Goal: Task Accomplishment & Management: Manage account settings

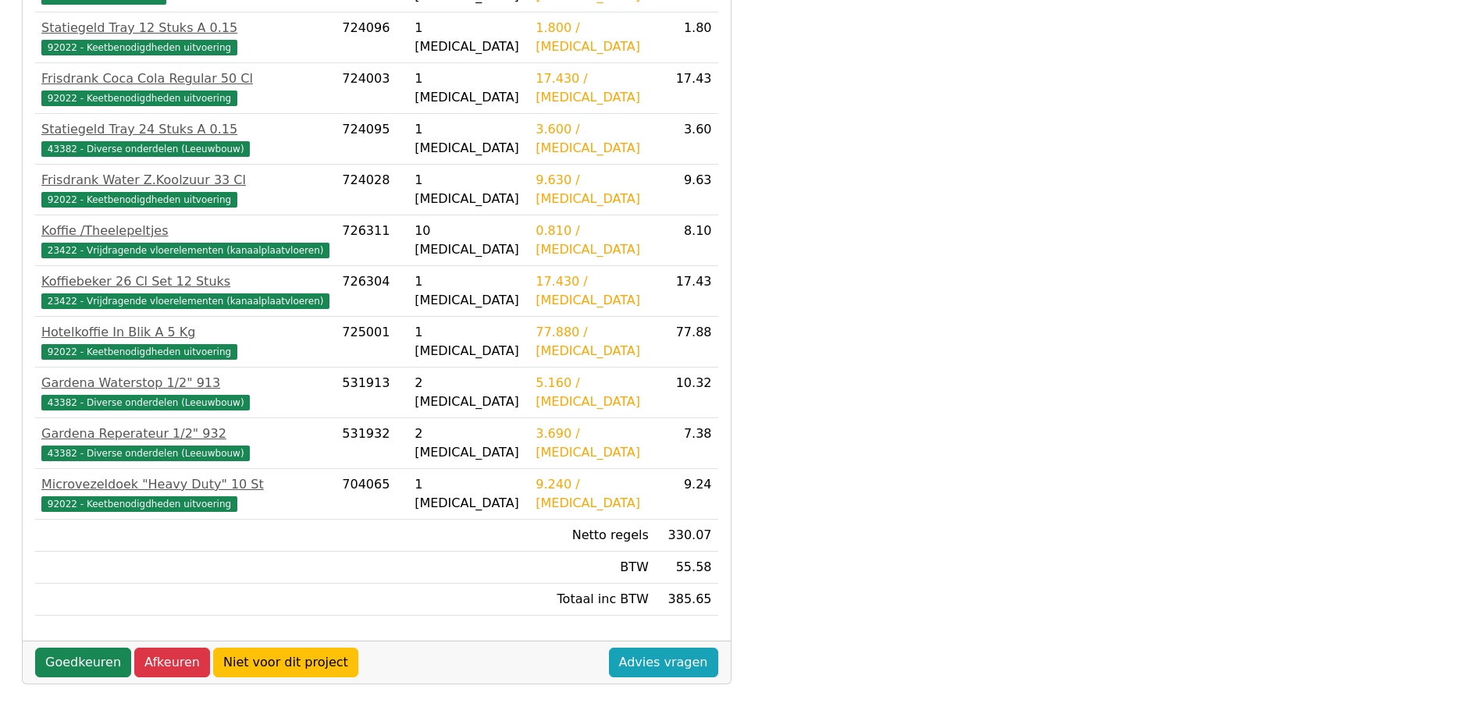
scroll to position [513, 0]
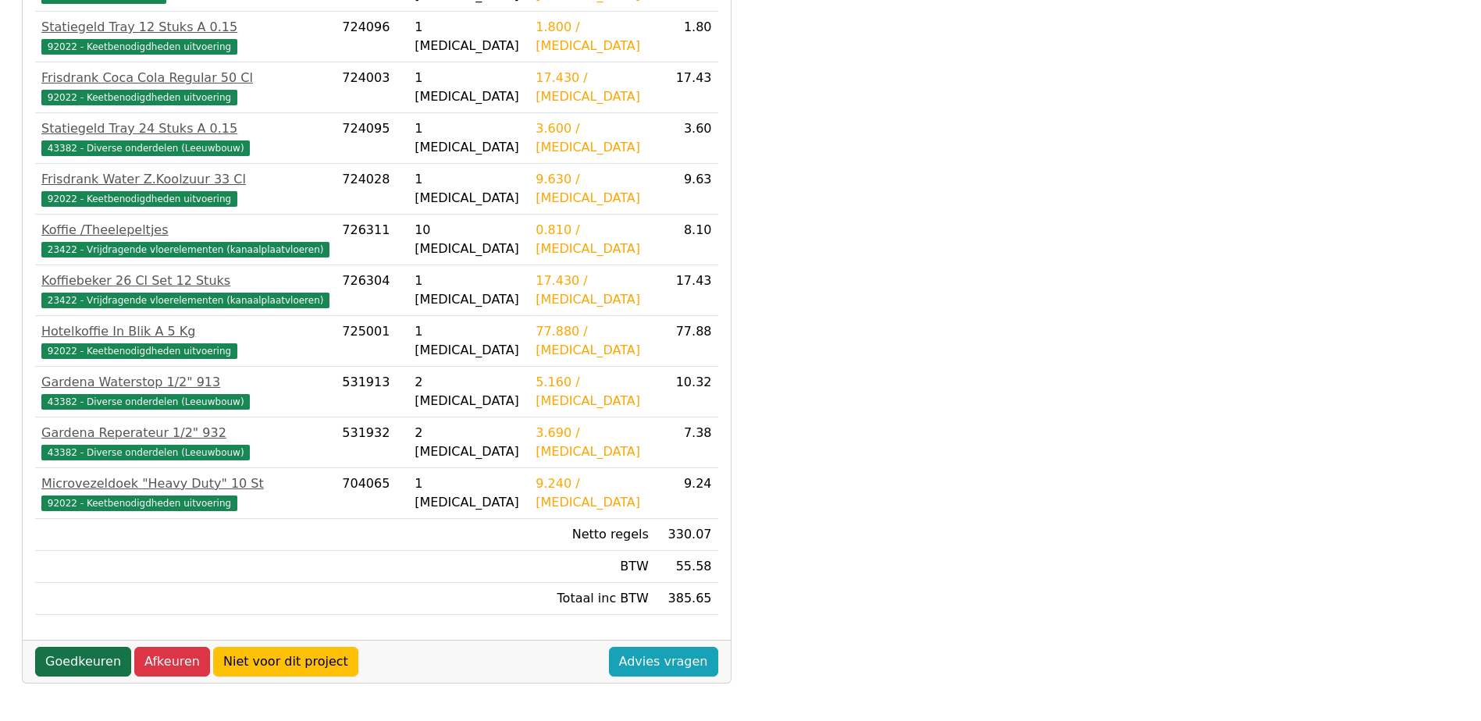
click at [90, 655] on link "Goedkeuren" at bounding box center [83, 662] width 96 height 30
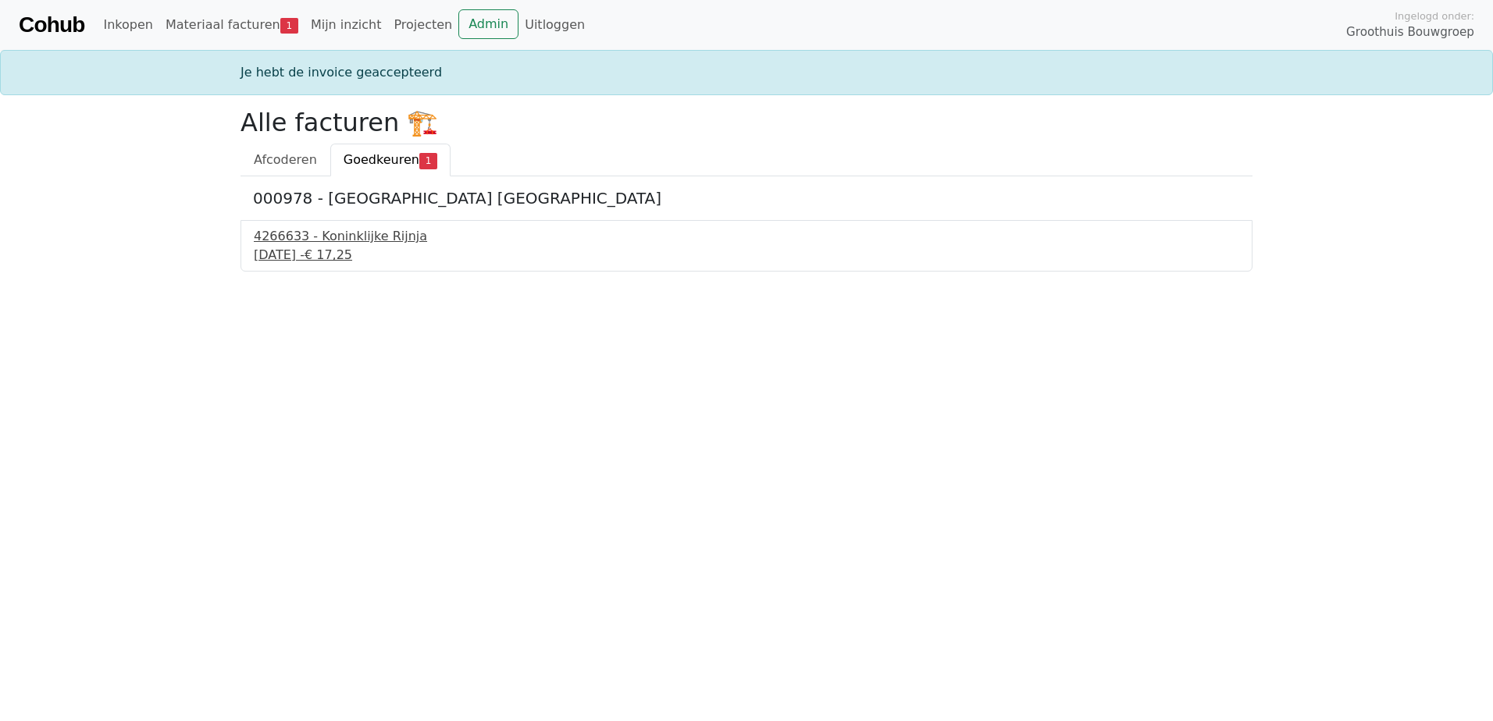
click at [314, 239] on div "4266633 - Koninklijke Rijnja" at bounding box center [746, 236] width 985 height 19
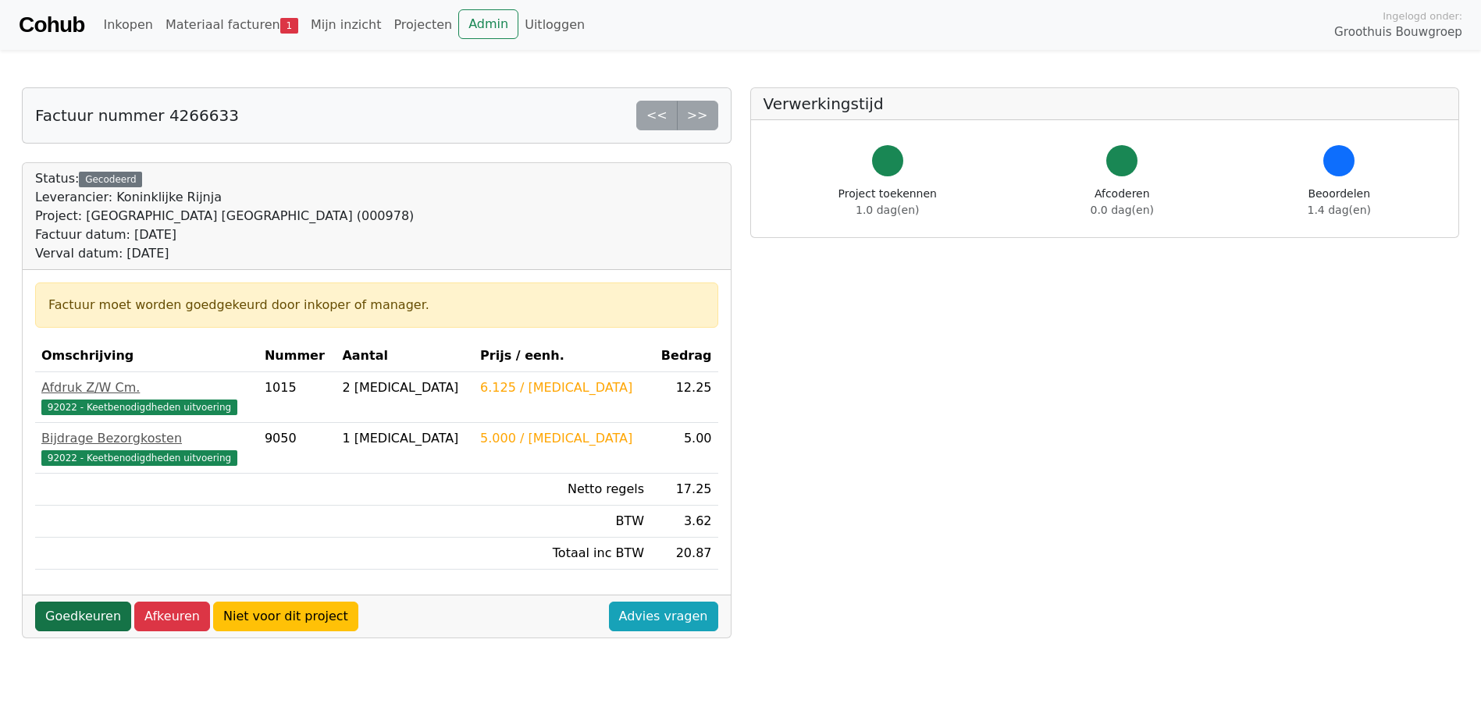
click at [91, 618] on link "Goedkeuren" at bounding box center [83, 617] width 96 height 30
